Goal: Task Accomplishment & Management: Manage account settings

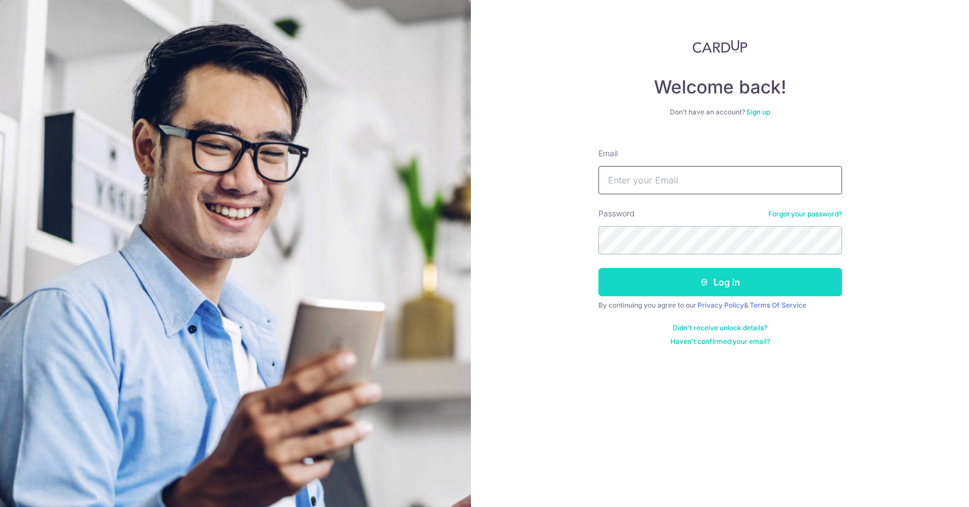
type input "tay.joe@gmail.com"
click at [681, 272] on button "Log in" at bounding box center [720, 282] width 244 height 28
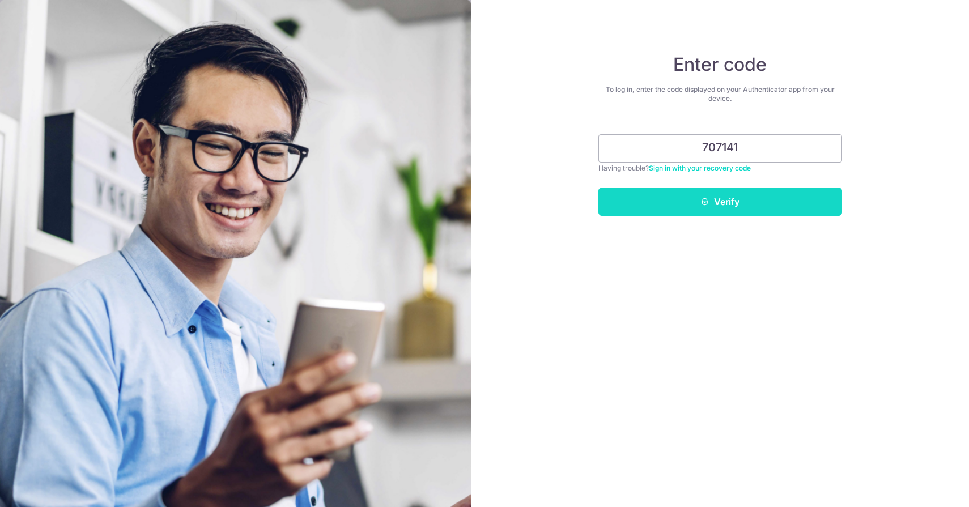
type input "707141"
click at [680, 203] on button "Verify" at bounding box center [720, 202] width 244 height 28
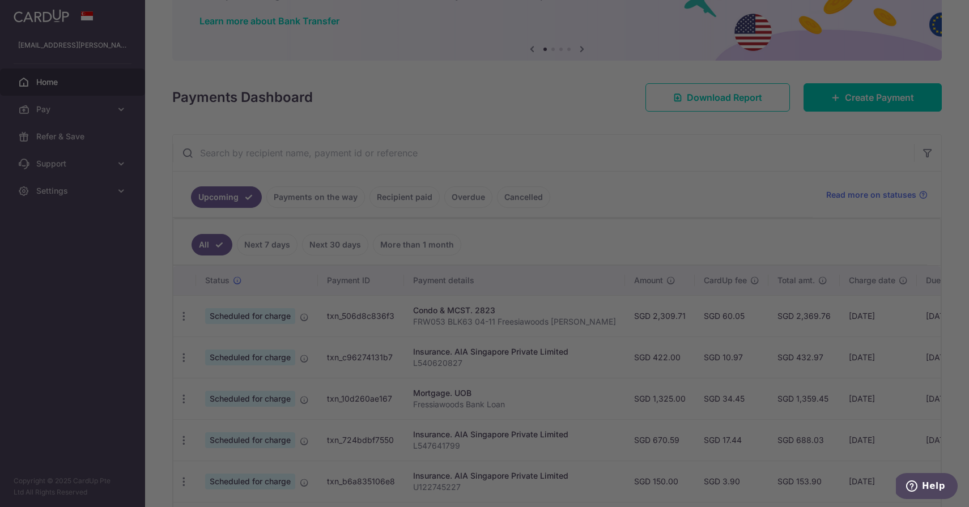
scroll to position [86, 0]
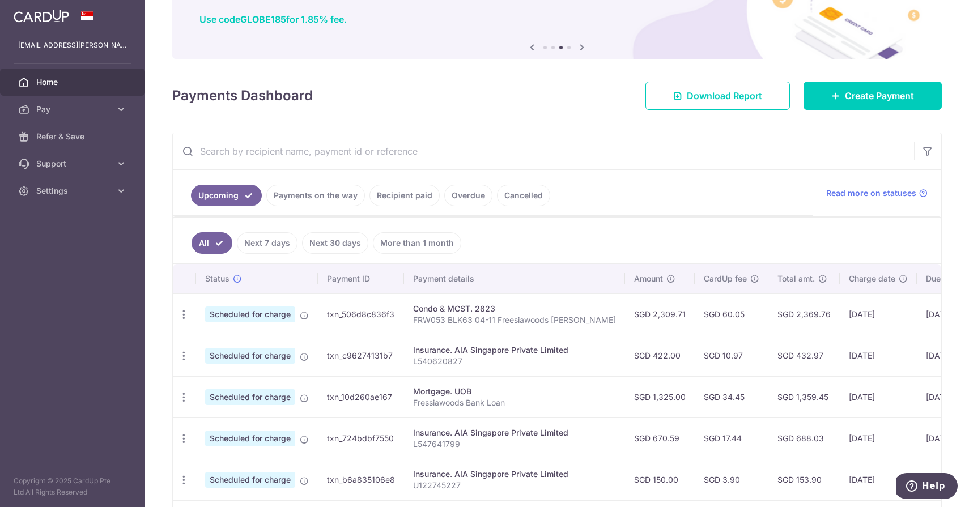
click at [338, 198] on link "Payments on the way" at bounding box center [315, 196] width 99 height 22
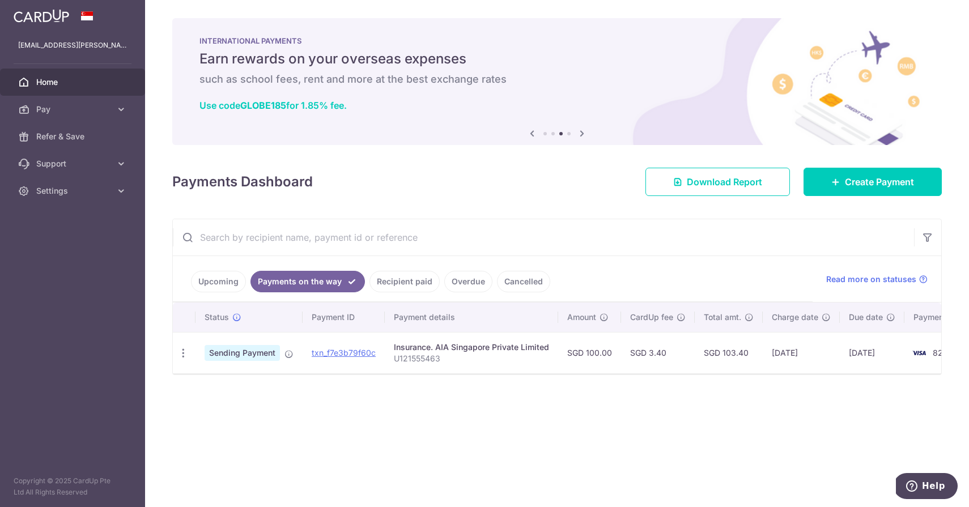
click at [229, 277] on link "Upcoming" at bounding box center [218, 282] width 55 height 22
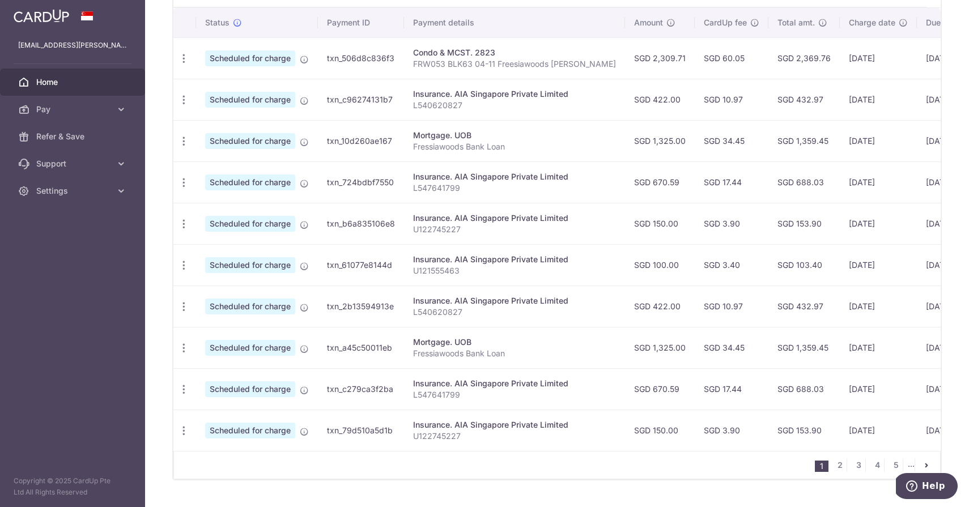
scroll to position [343, 0]
click at [463, 345] on div "Mortgage. UOB" at bounding box center [514, 340] width 203 height 11
